Goal: Information Seeking & Learning: Learn about a topic

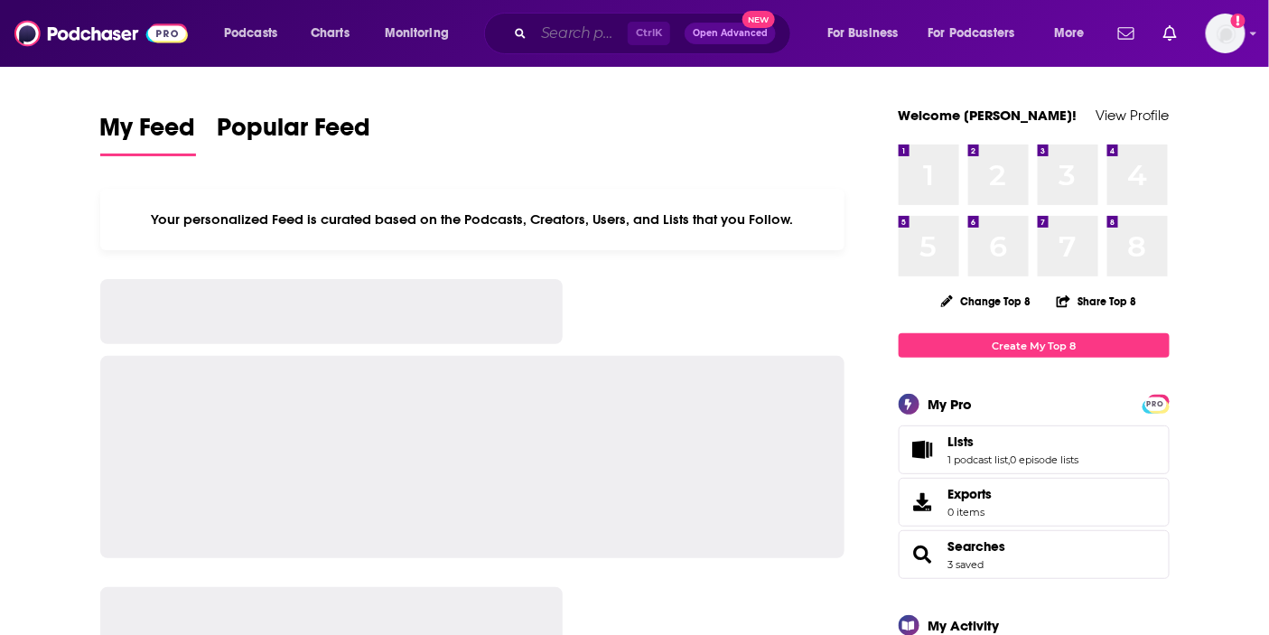
click at [590, 45] on input "Search podcasts, credits, & more..." at bounding box center [581, 33] width 94 height 29
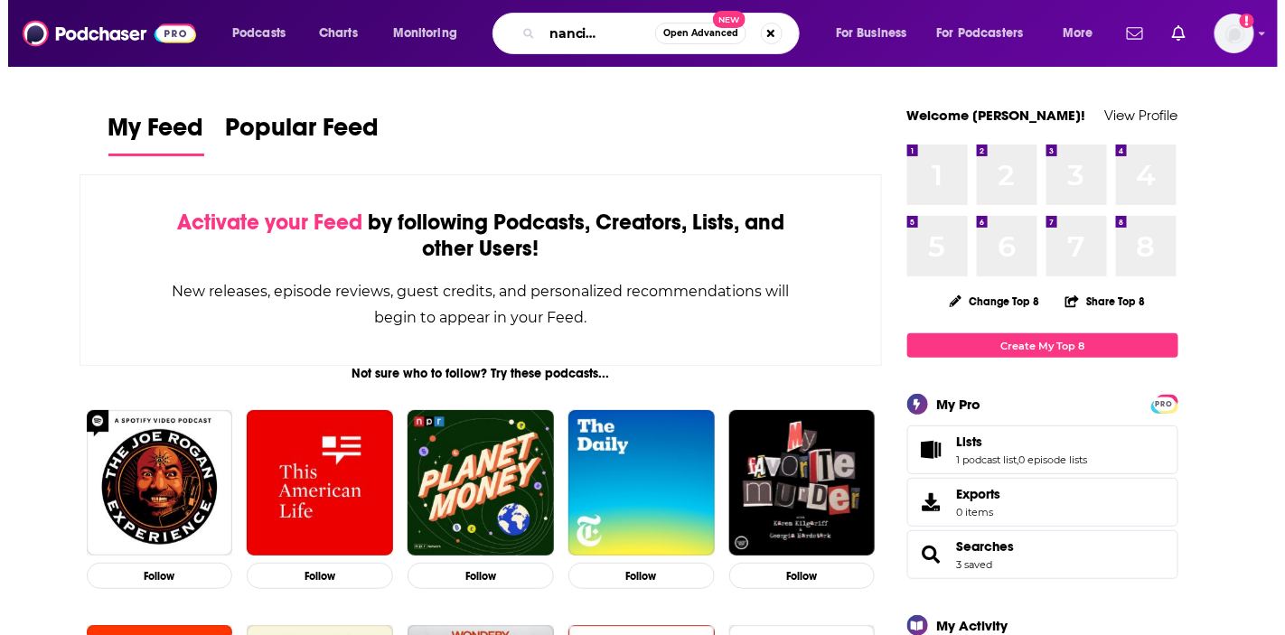
scroll to position [0, 49]
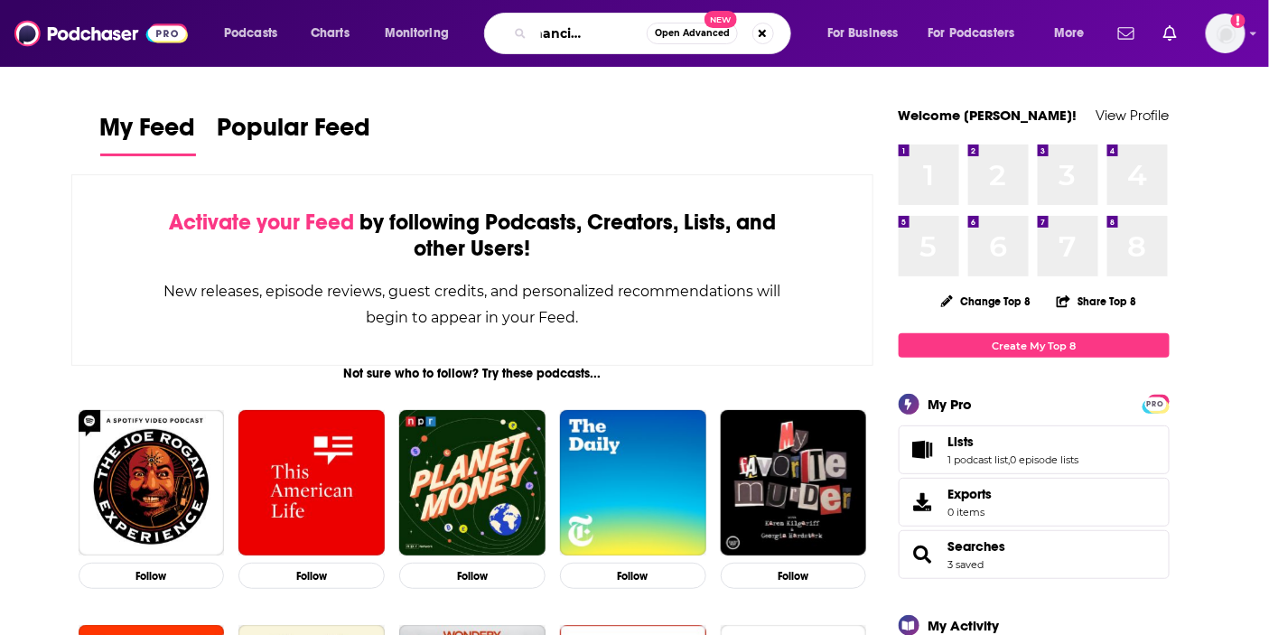
type input "ai in financial services"
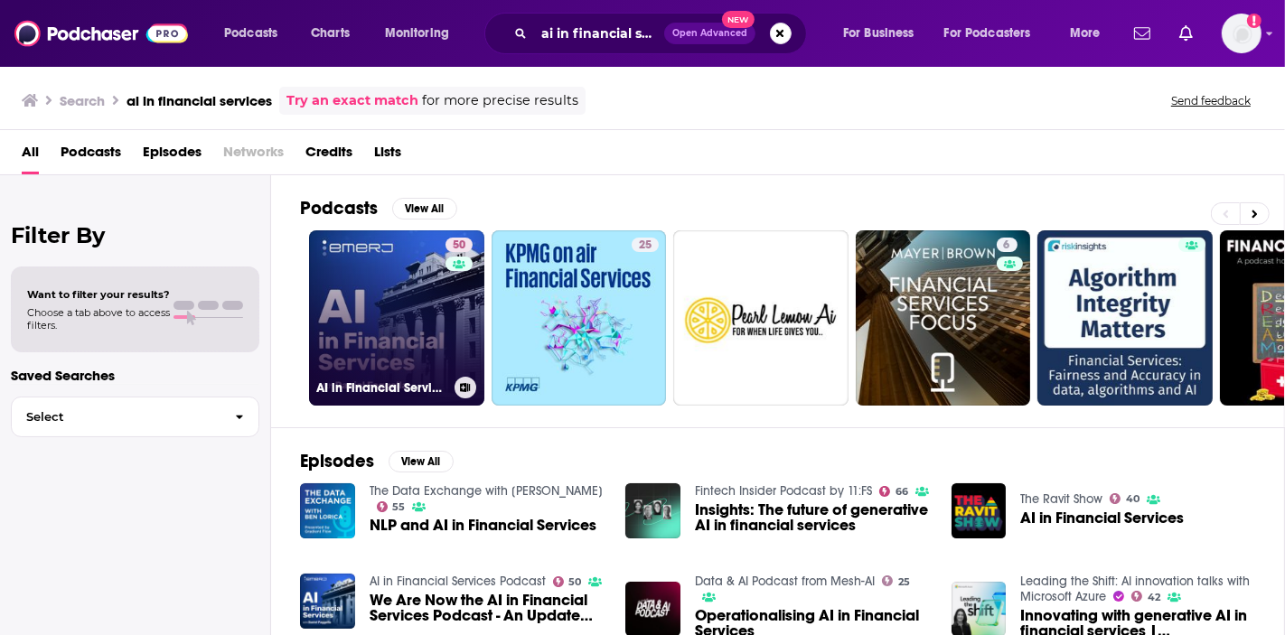
click at [368, 316] on link "50 AI in Financial Services Podcast" at bounding box center [396, 317] width 175 height 175
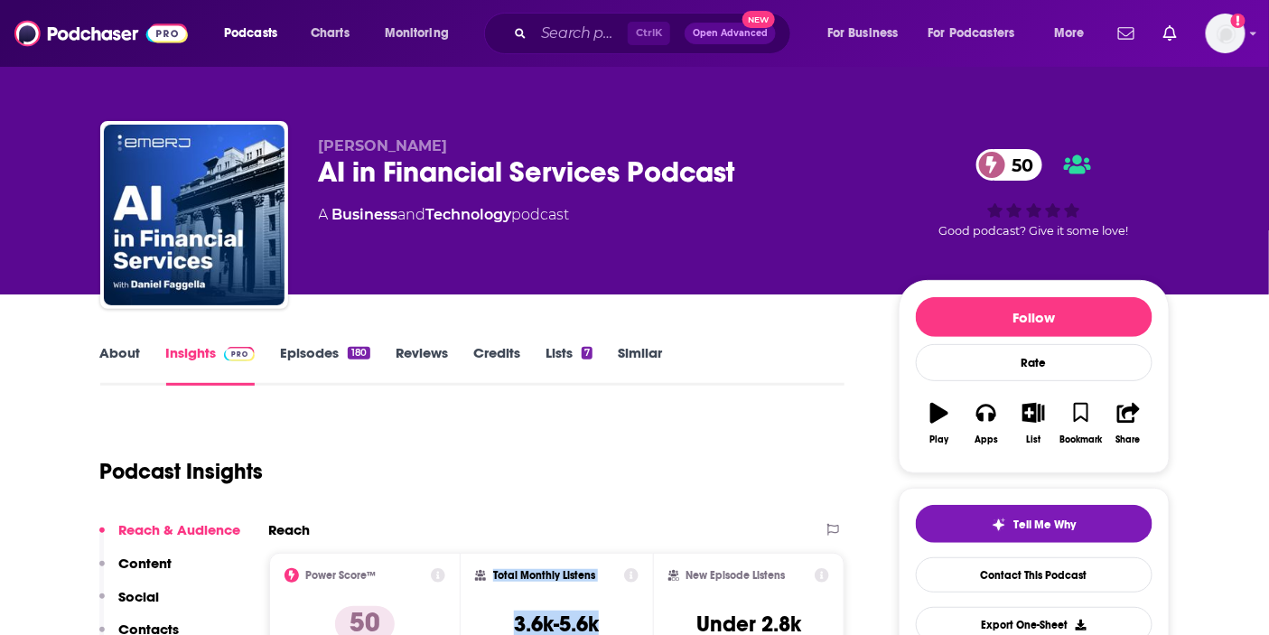
drag, startPoint x: 602, startPoint y: 609, endPoint x: 466, endPoint y: 570, distance: 141.0
click at [466, 570] on div "Total Monthly Listens 3.6k-5.6k" at bounding box center [557, 610] width 192 height 114
copy div "Total Monthly Listens 3.6k-5.6k"
